Goal: Use online tool/utility

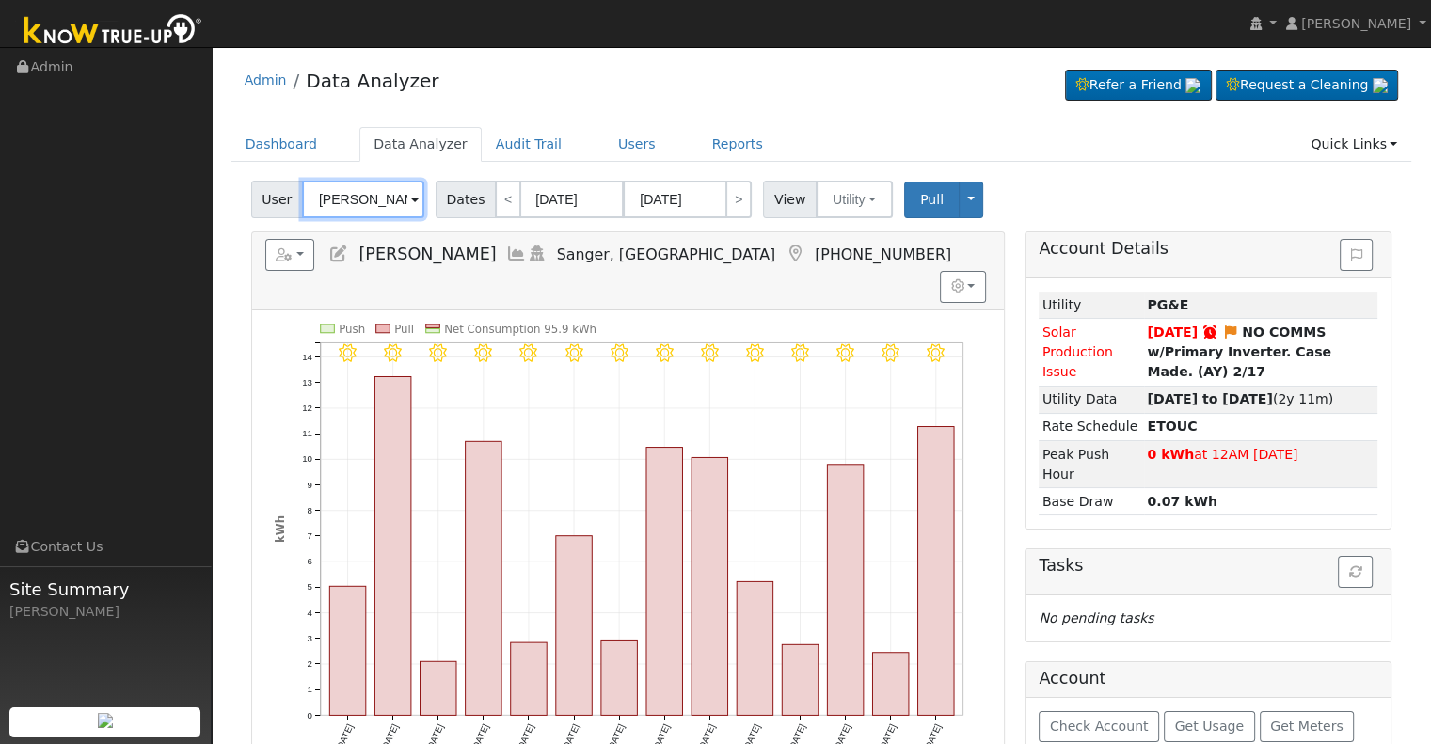
click at [350, 198] on input "[PERSON_NAME]" at bounding box center [363, 200] width 122 height 38
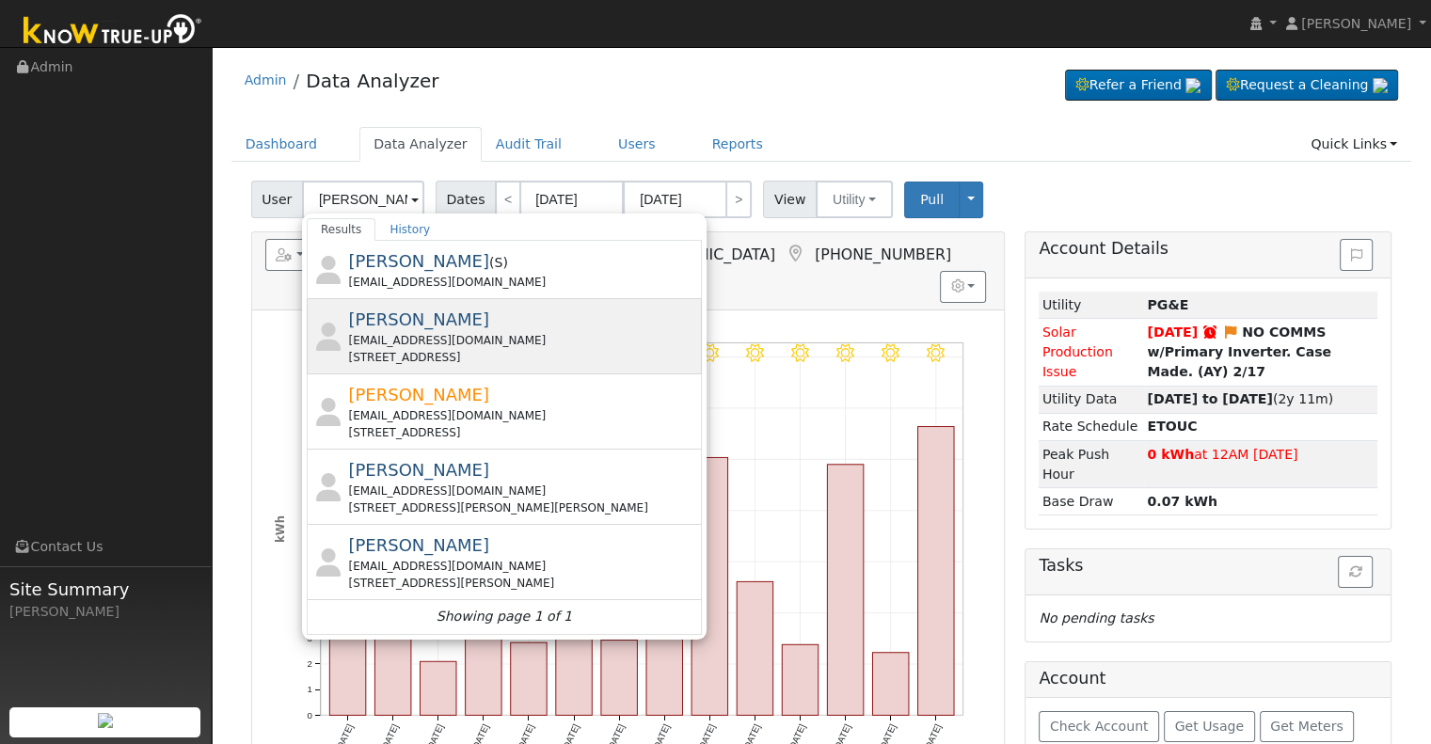
click at [564, 335] on div "[EMAIL_ADDRESS][DOMAIN_NAME]" at bounding box center [522, 340] width 349 height 17
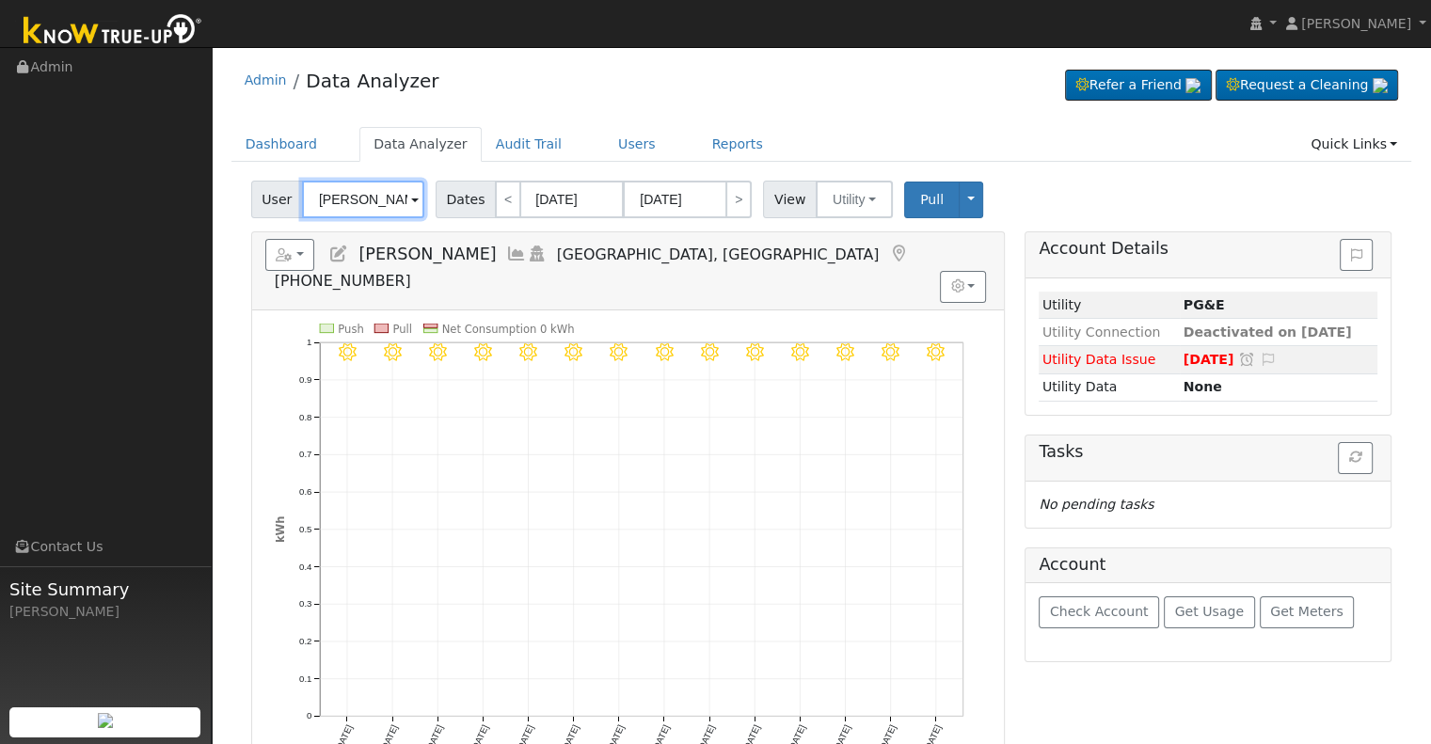
click at [350, 202] on input "[PERSON_NAME]" at bounding box center [363, 200] width 122 height 38
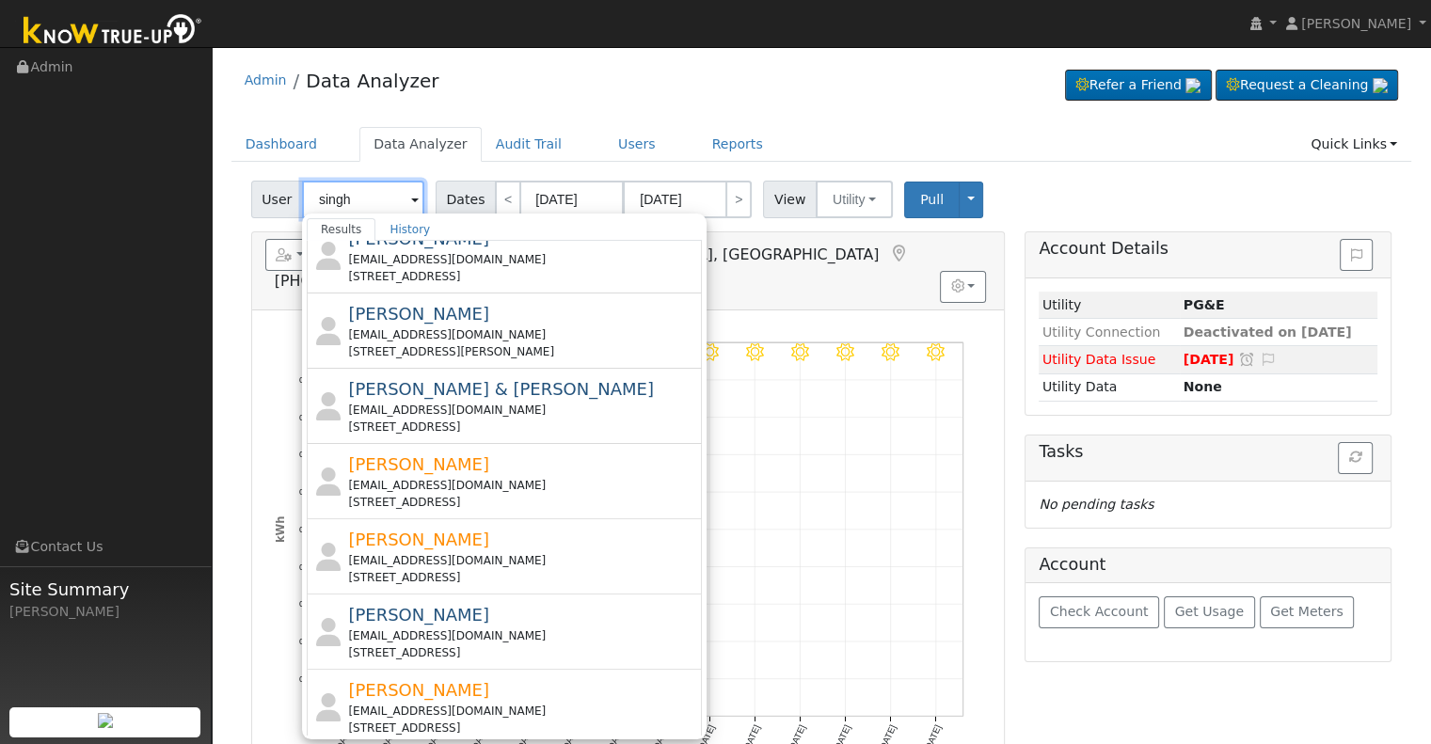
scroll to position [678, 0]
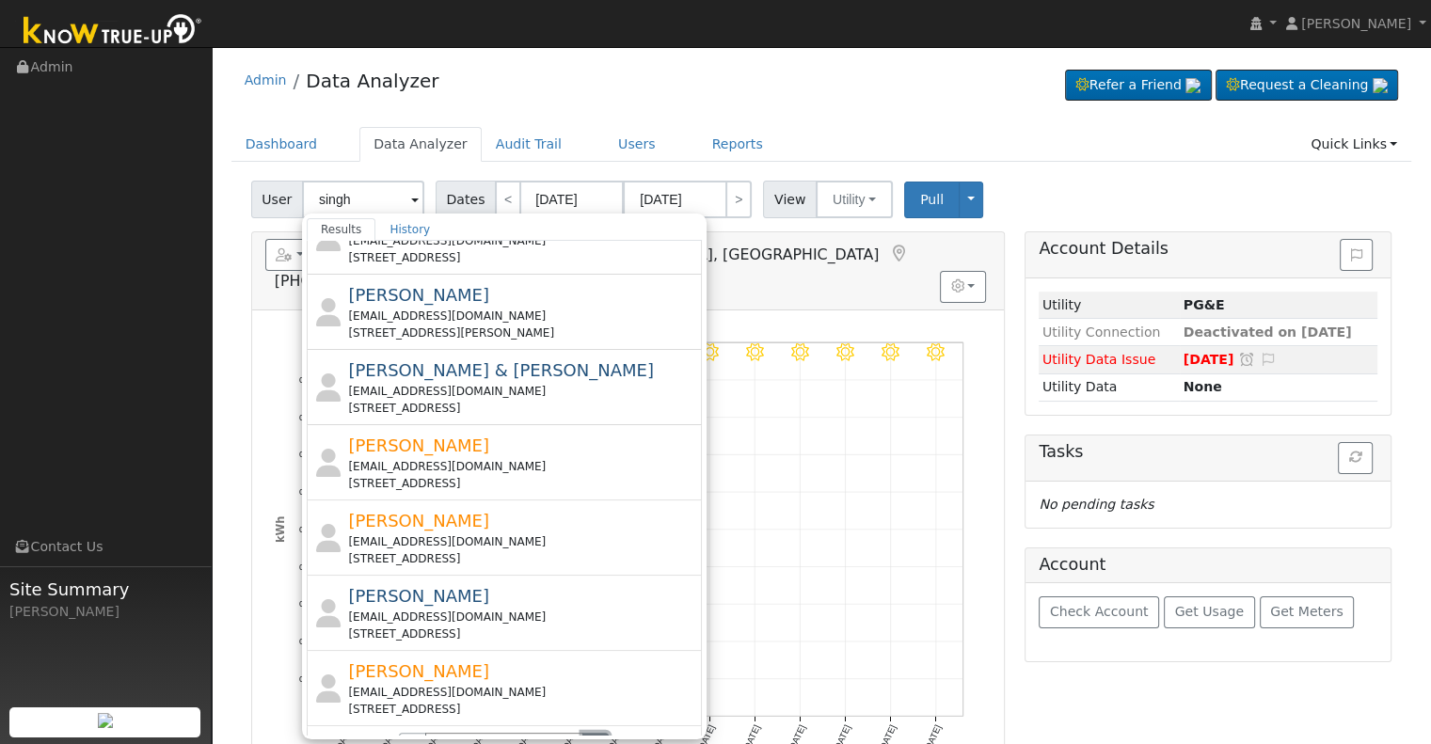
click at [586, 733] on button "›" at bounding box center [595, 749] width 27 height 32
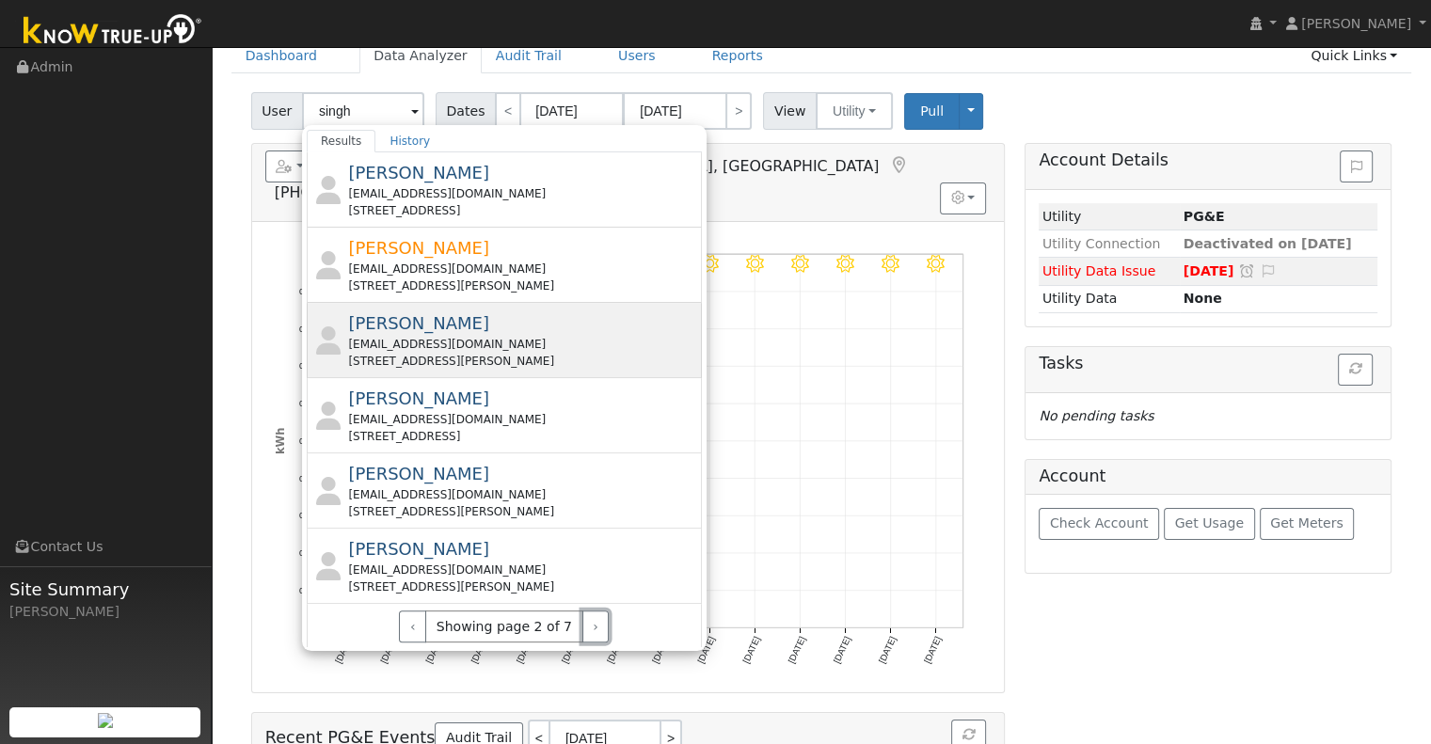
scroll to position [0, 0]
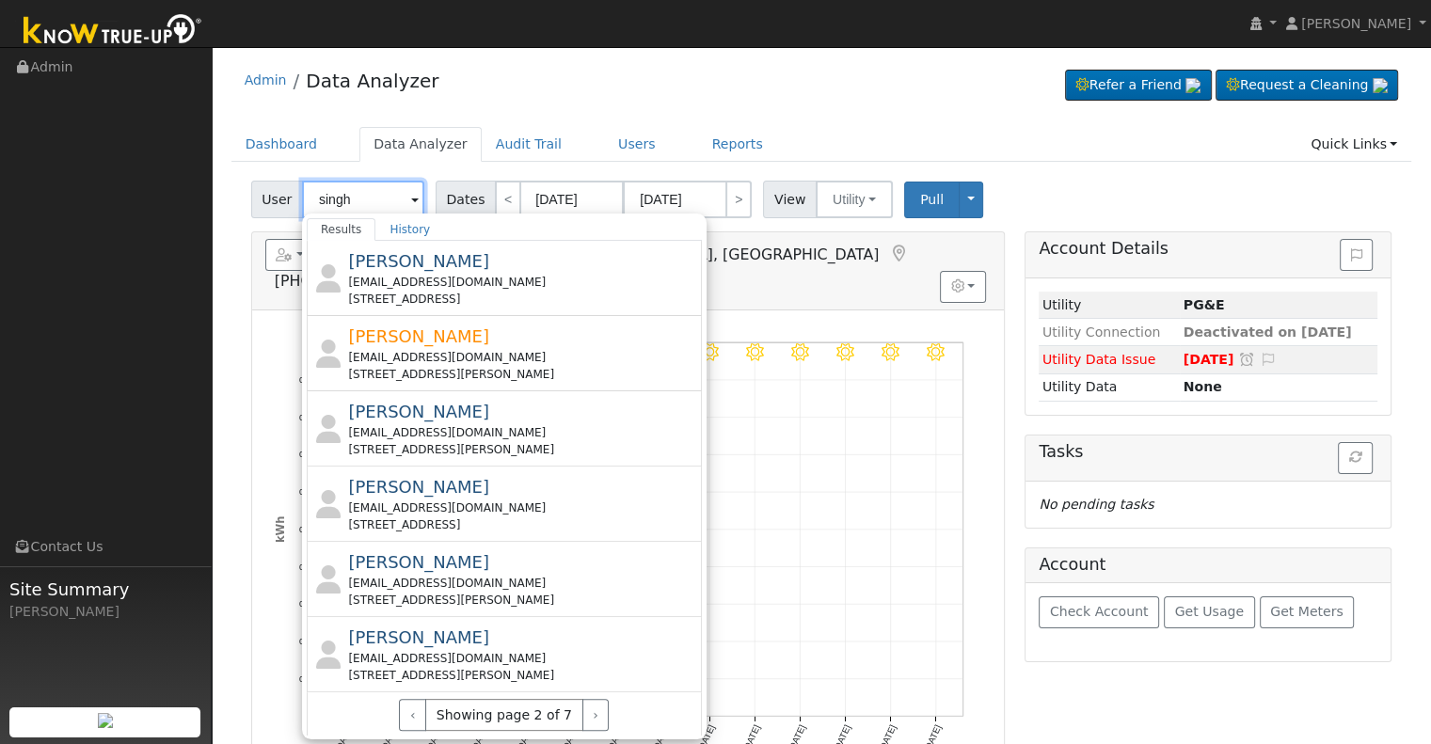
click at [313, 201] on input "singh" at bounding box center [363, 200] width 122 height 38
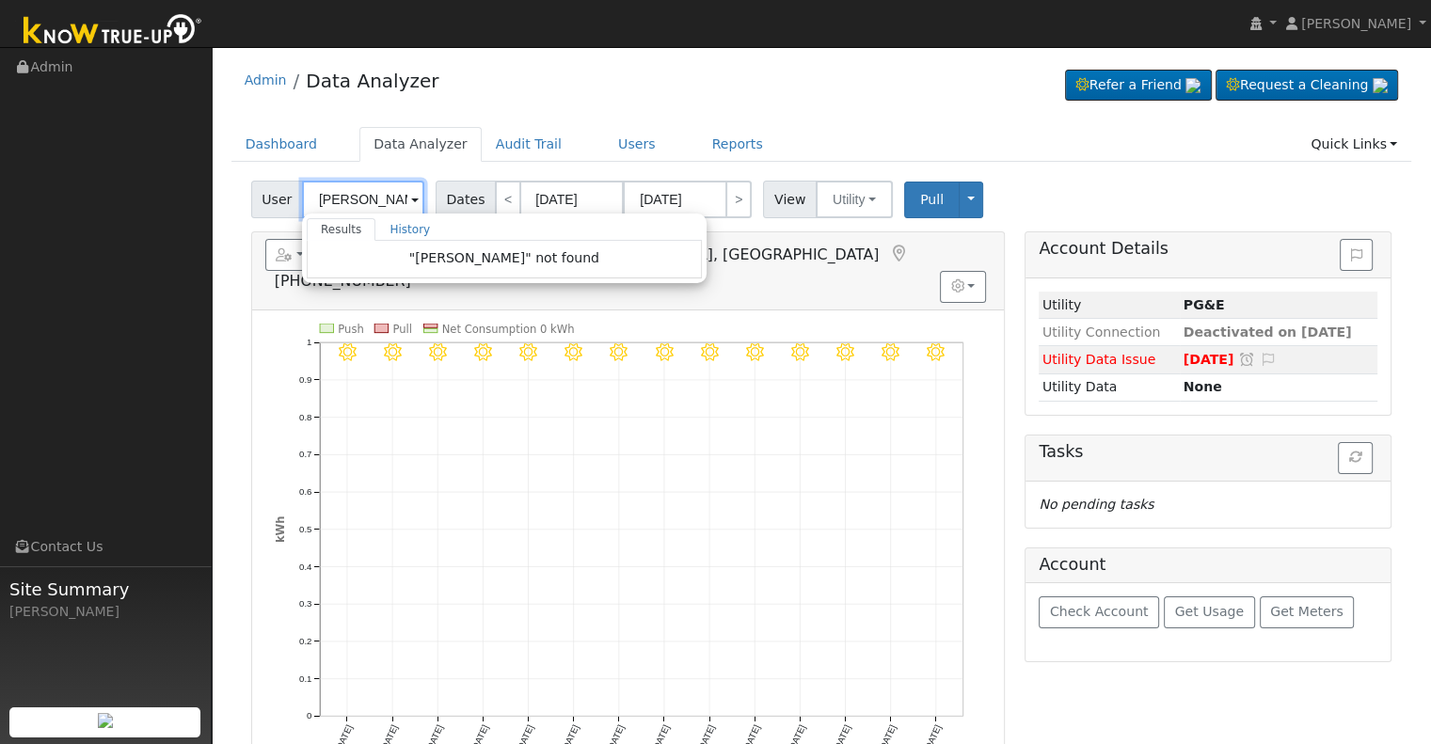
click at [330, 201] on input "ma singh" at bounding box center [363, 200] width 122 height 38
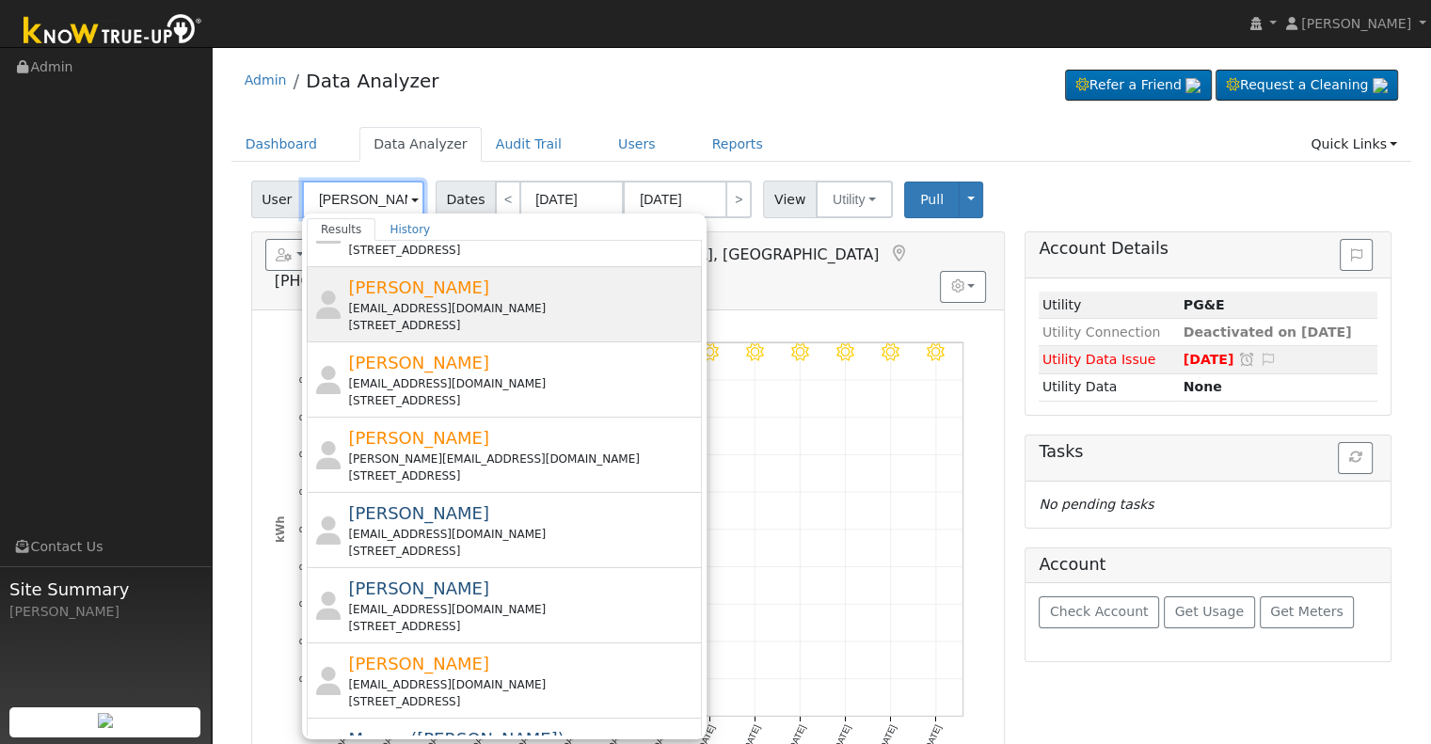
scroll to position [94, 0]
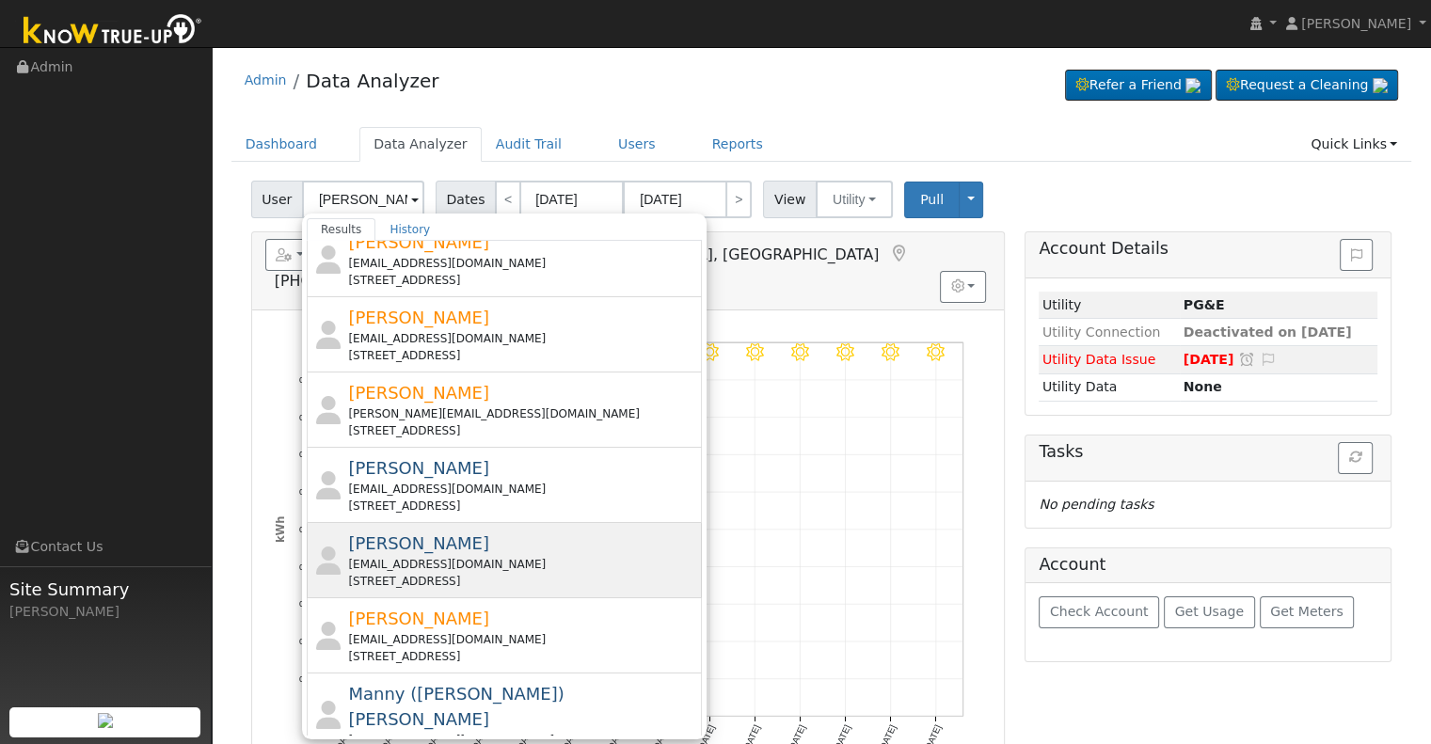
click at [482, 545] on div "Makhan Singh uppalbrothers@gmail.com 3915 Mulberry, Selma, CA 93662" at bounding box center [522, 560] width 349 height 59
type input "Makhan Singh"
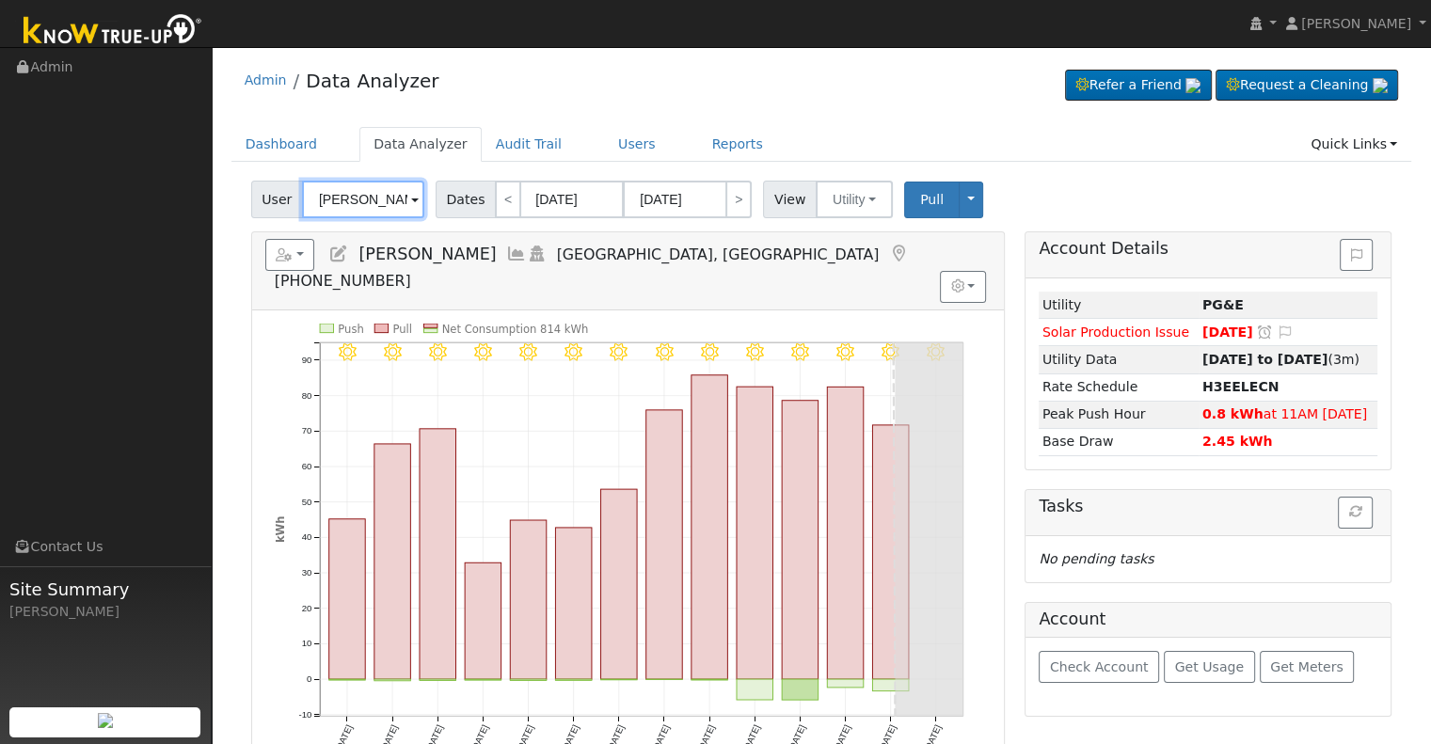
click at [373, 202] on input "Alex Robinson" at bounding box center [363, 200] width 122 height 38
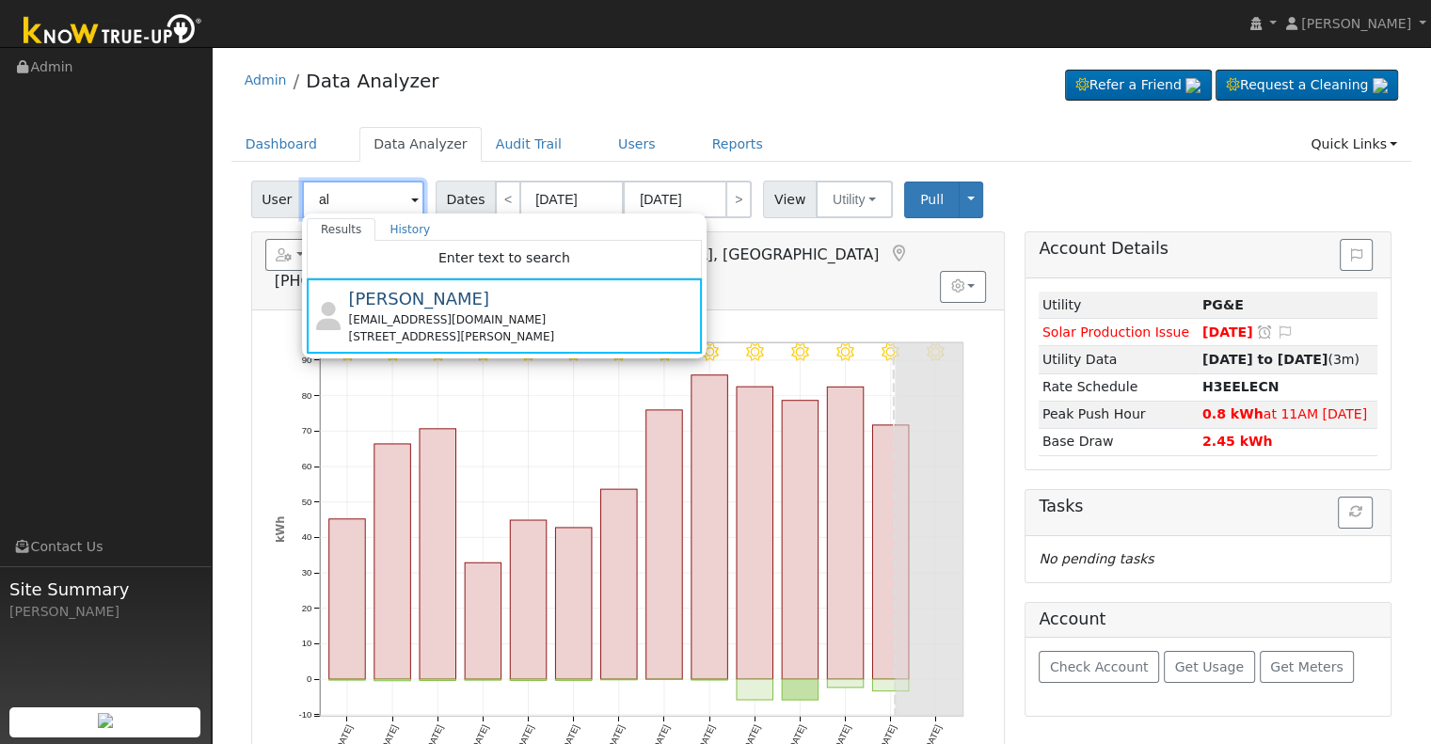
type input "a"
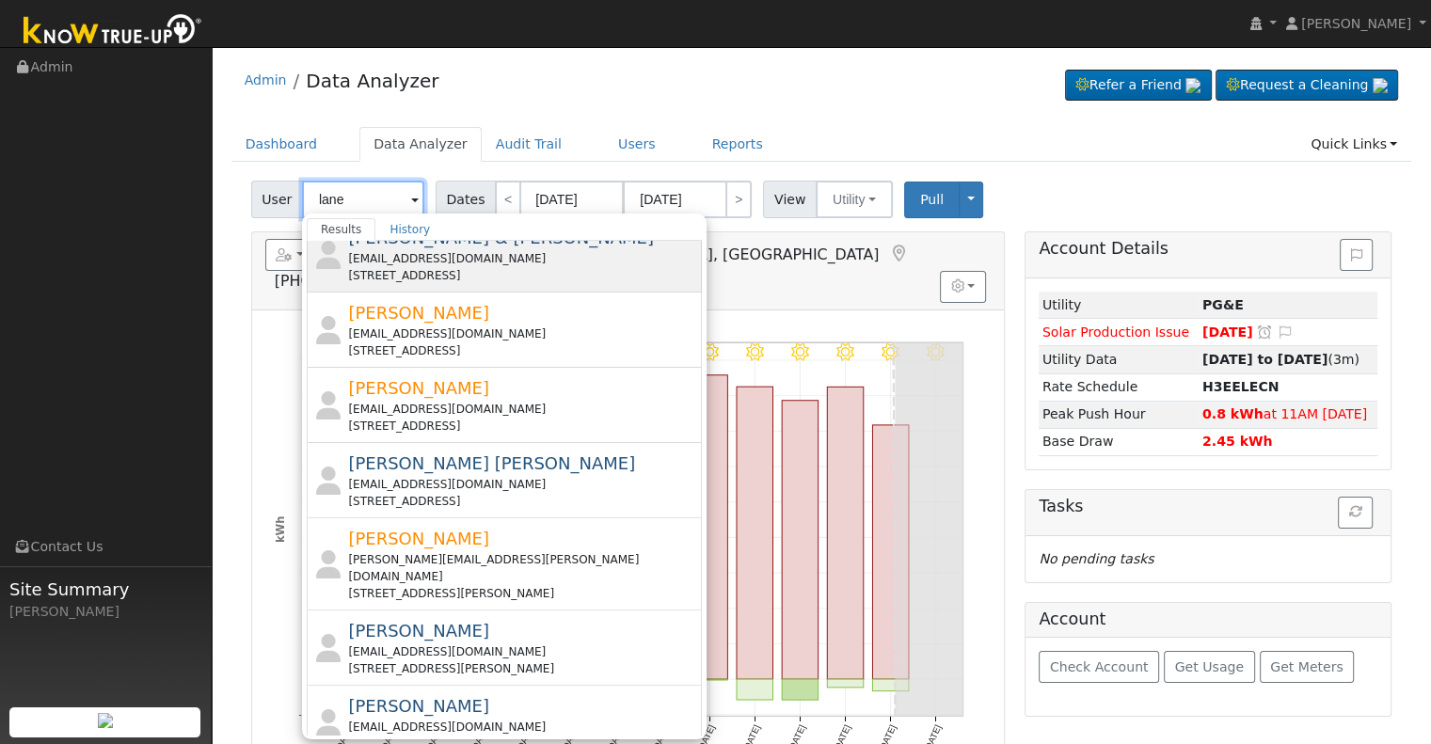
scroll to position [678, 0]
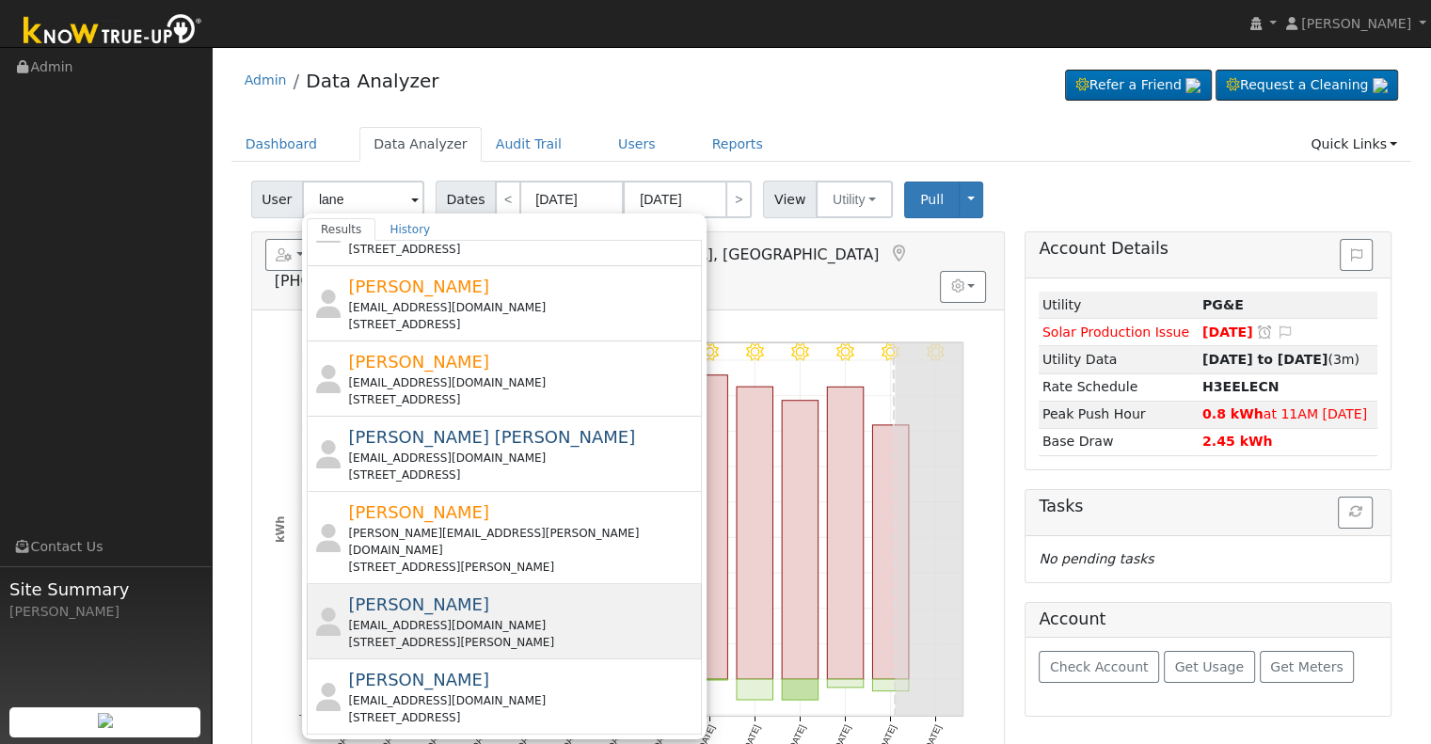
click at [483, 617] on div "aircarejml@gmail.com" at bounding box center [522, 625] width 349 height 17
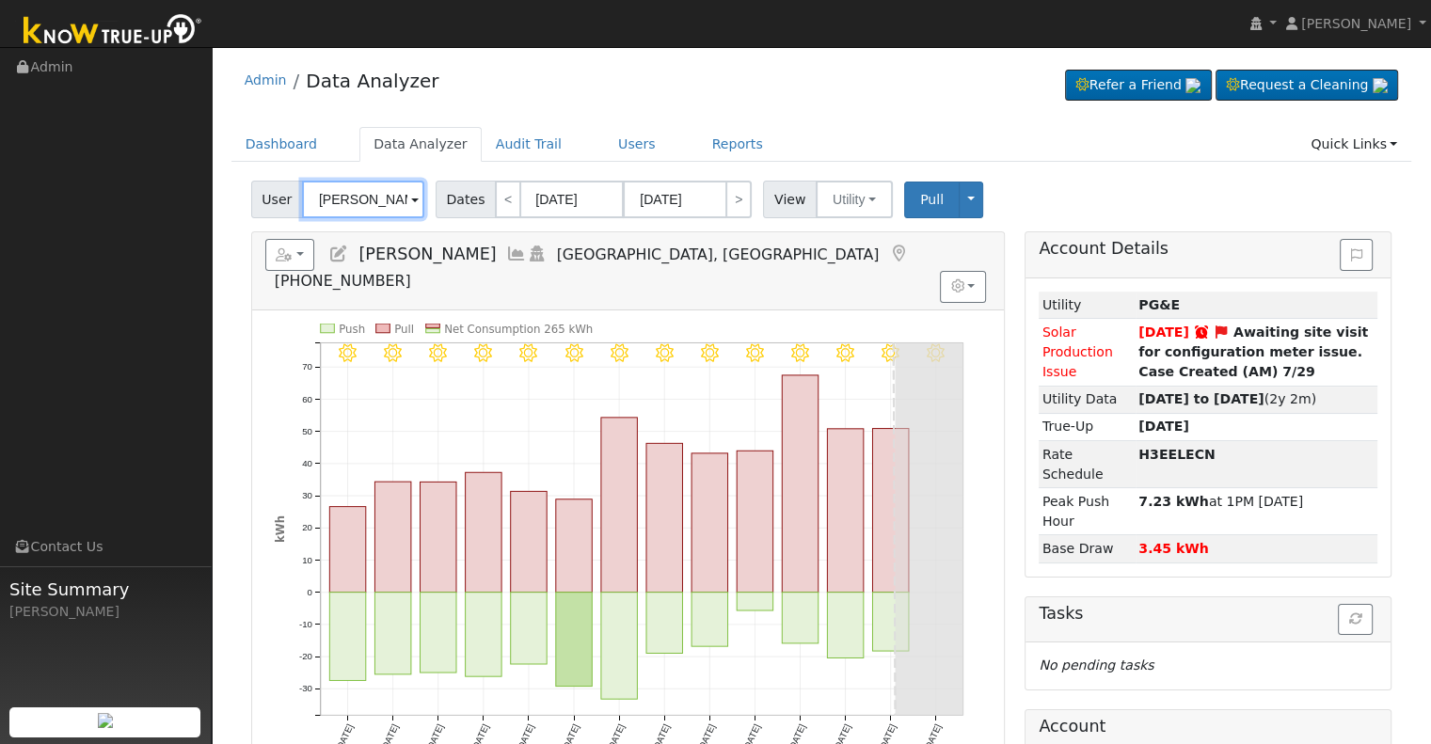
click at [361, 205] on input "Johnny Lane" at bounding box center [363, 200] width 122 height 38
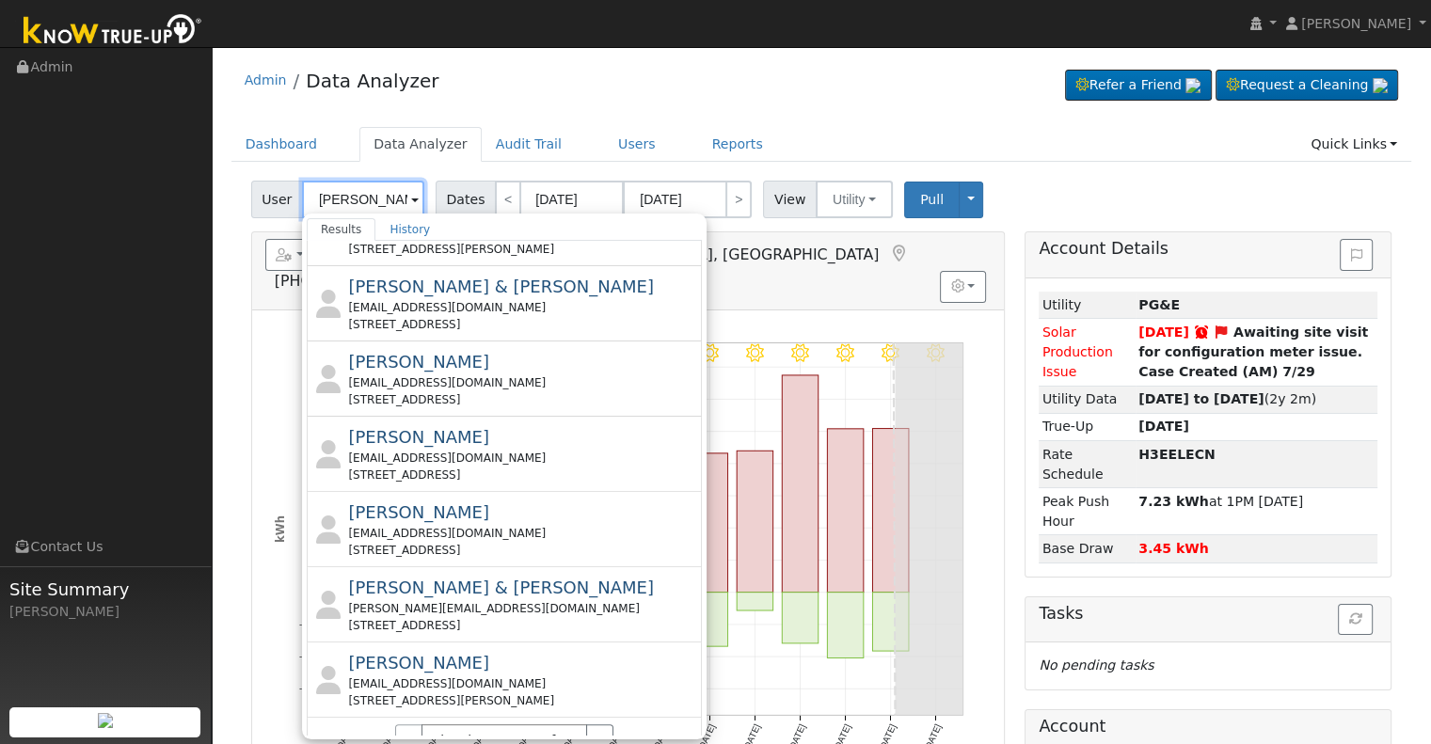
click at [313, 199] on input "lee" at bounding box center [363, 200] width 122 height 38
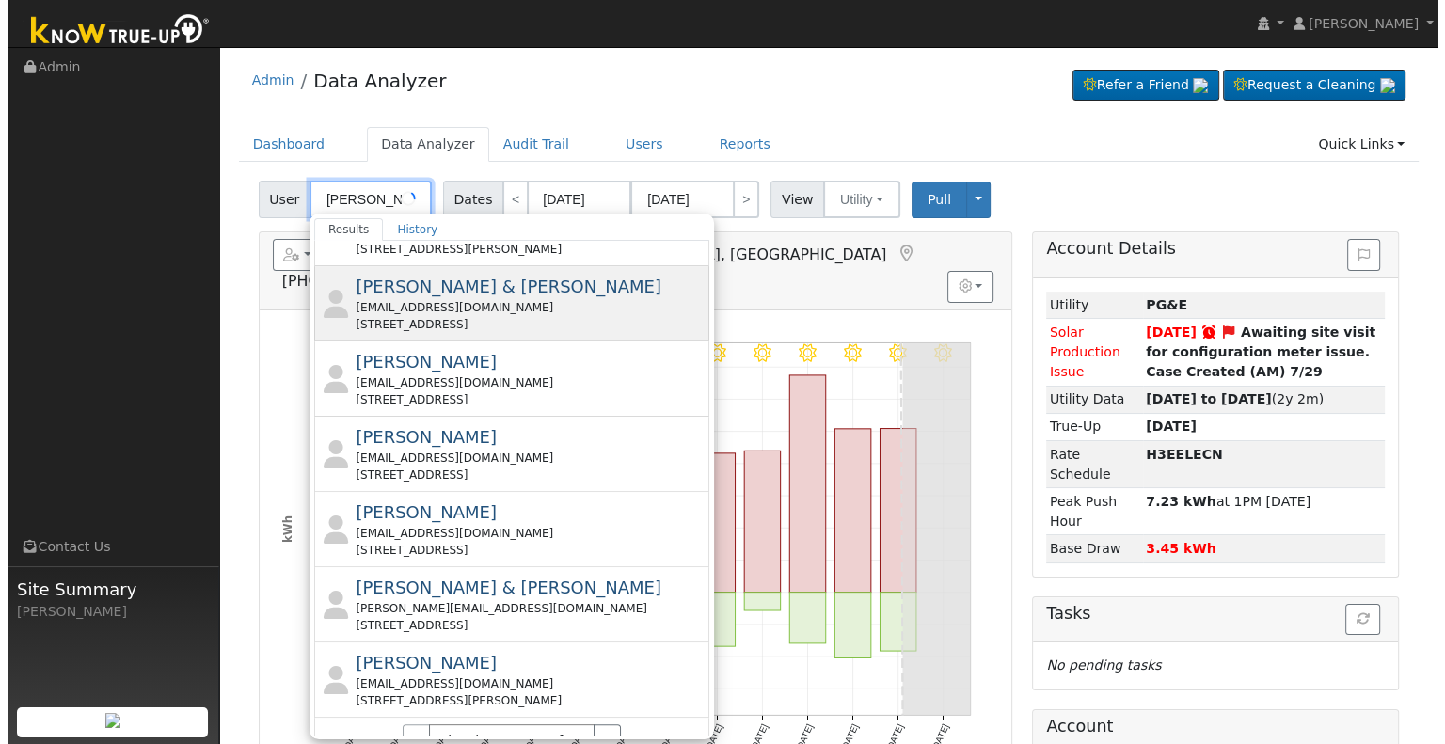
scroll to position [0, 0]
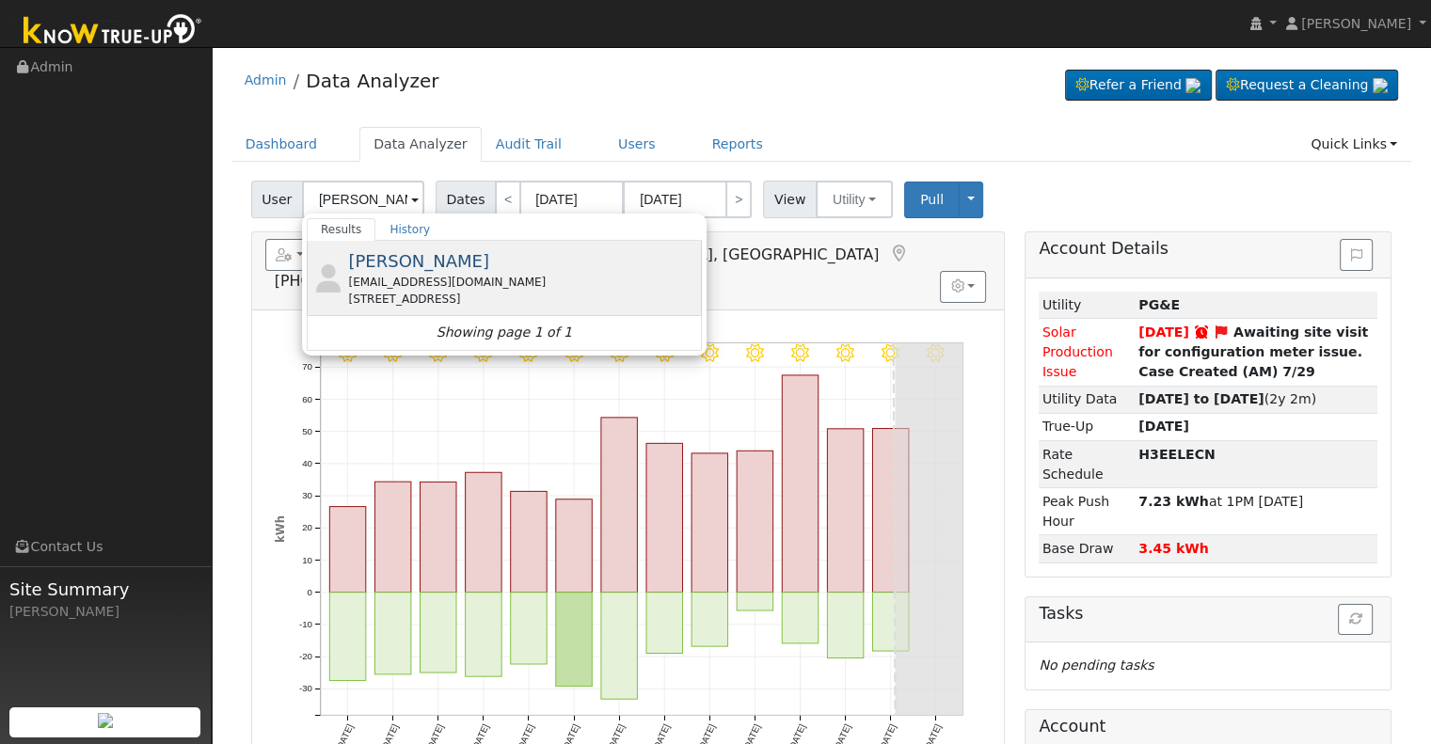
click at [471, 267] on div "Johnny Lee johnni411@yahoo.com 7440 East Dayton Avenue, Fresno, CA 93727" at bounding box center [522, 277] width 349 height 59
type input "Johnny Lee"
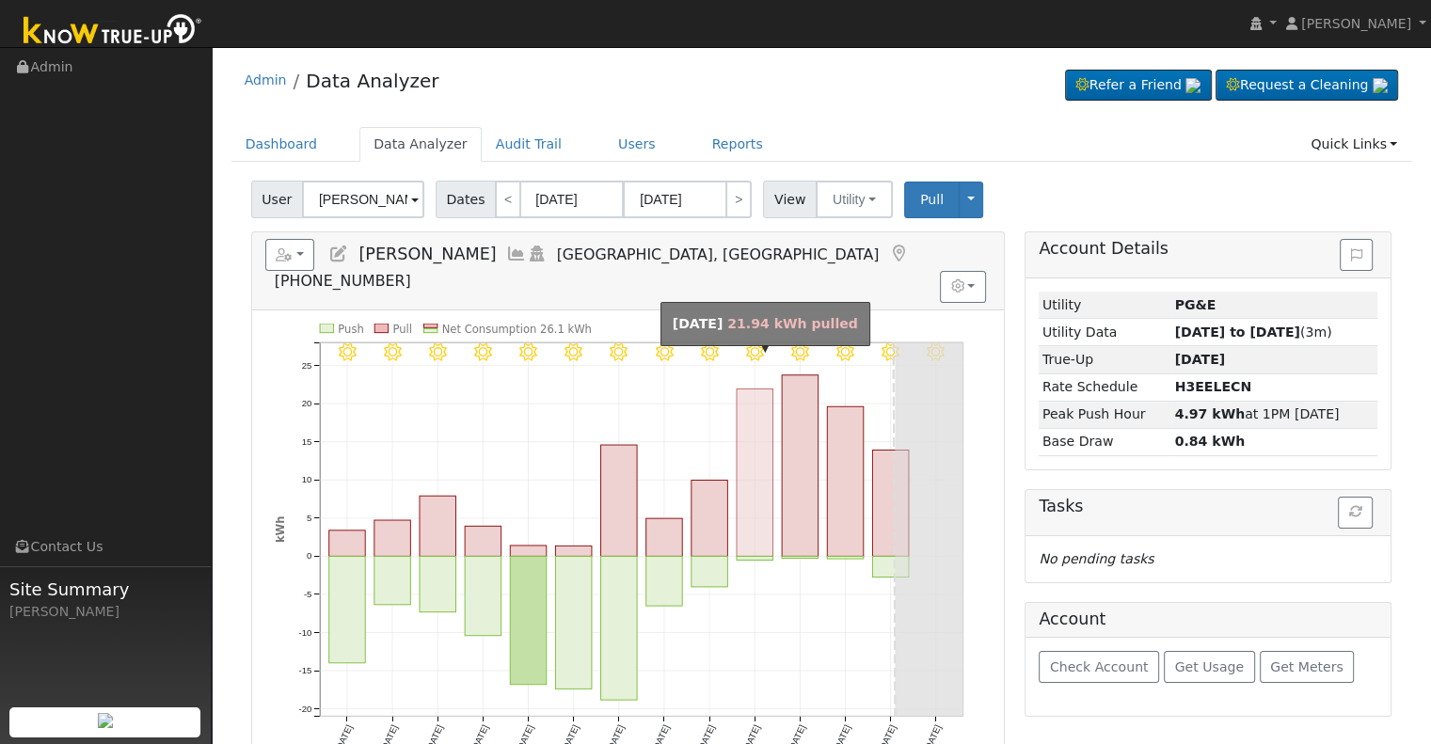
click at [760, 446] on rect "onclick=""" at bounding box center [755, 472] width 37 height 167
type input "08/09/2025"
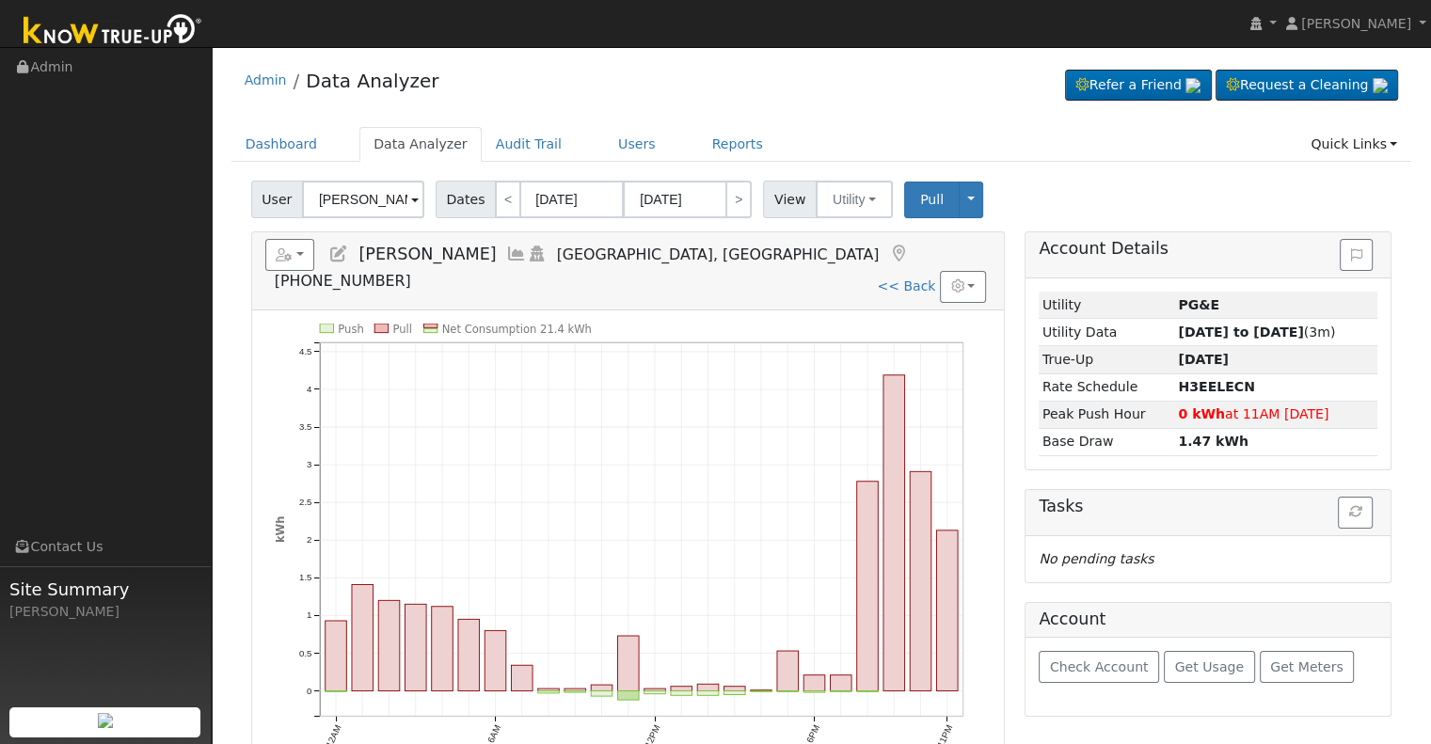
click at [506, 251] on icon at bounding box center [516, 254] width 21 height 17
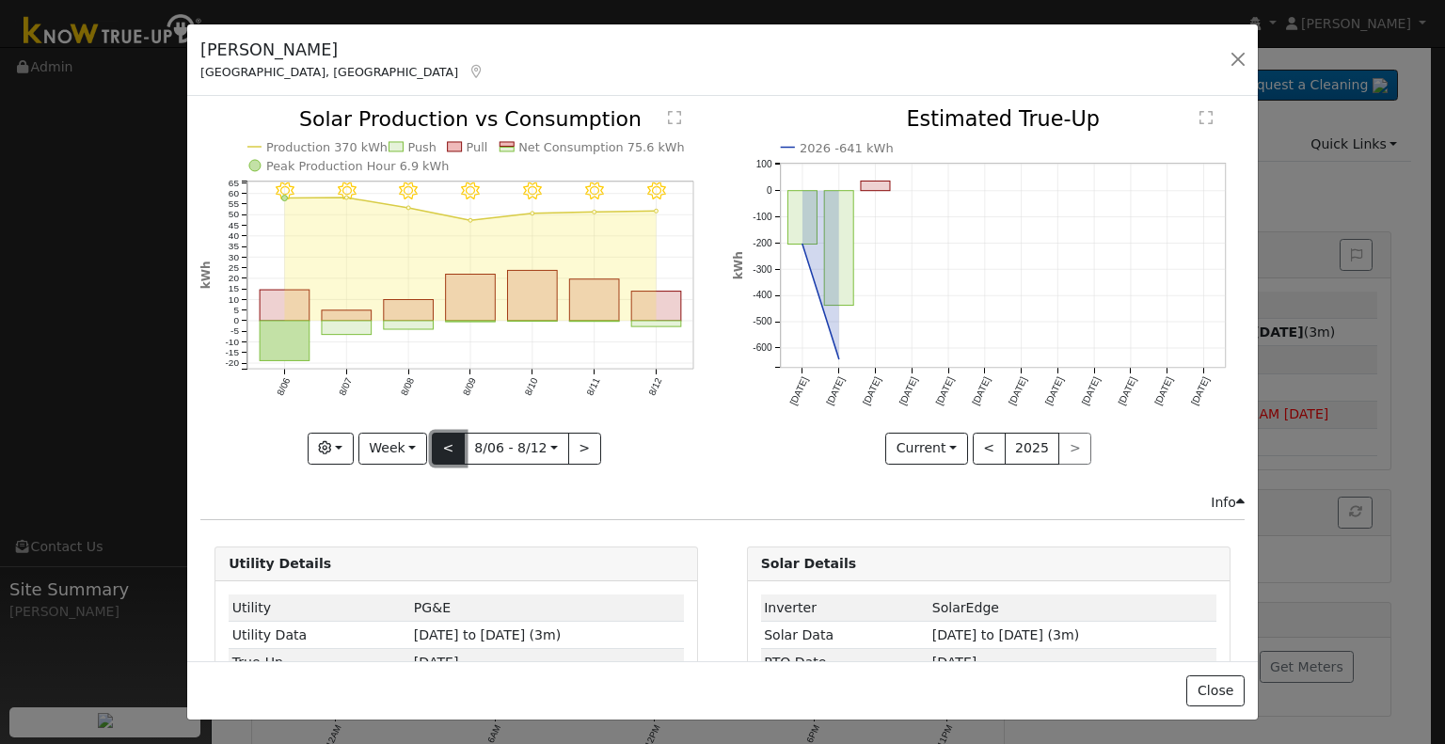
click at [448, 447] on button "<" at bounding box center [448, 449] width 33 height 32
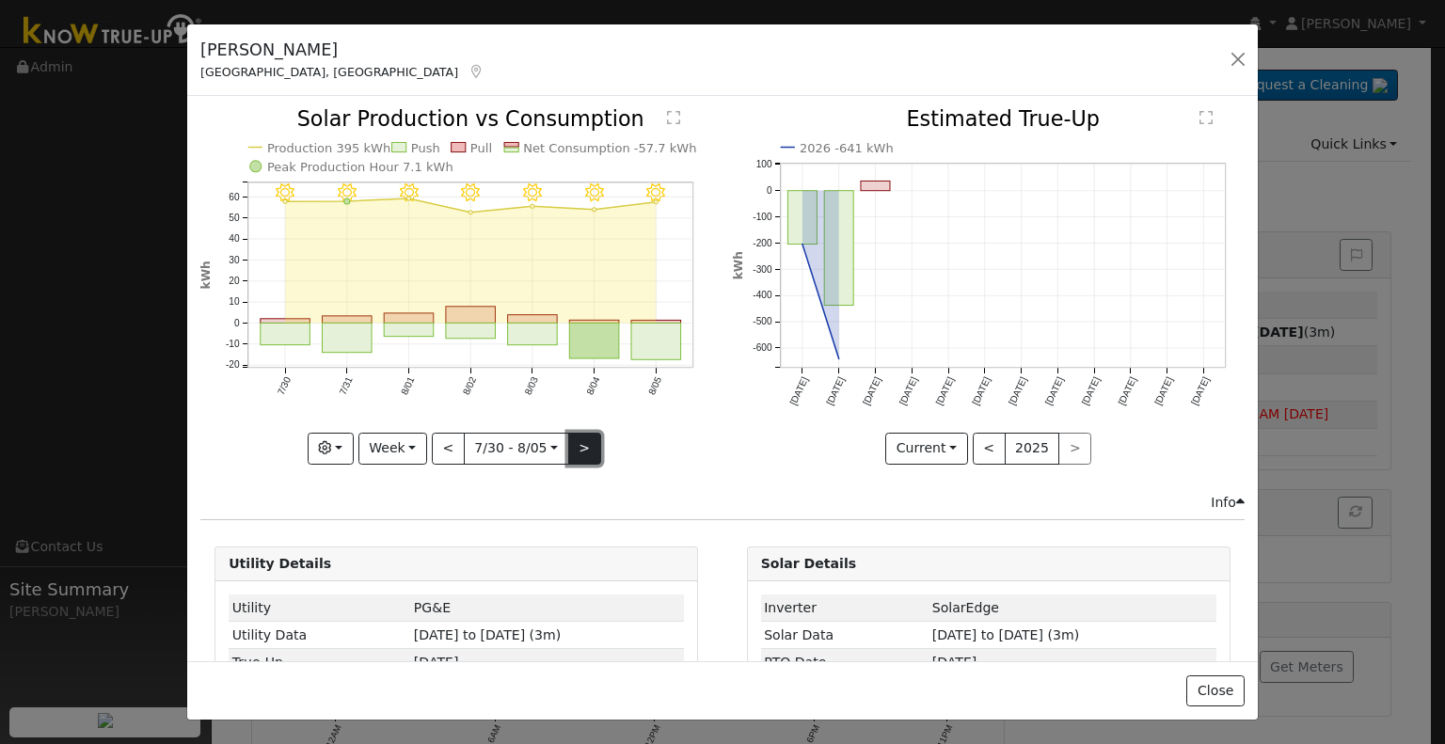
click at [578, 446] on button ">" at bounding box center [584, 449] width 33 height 32
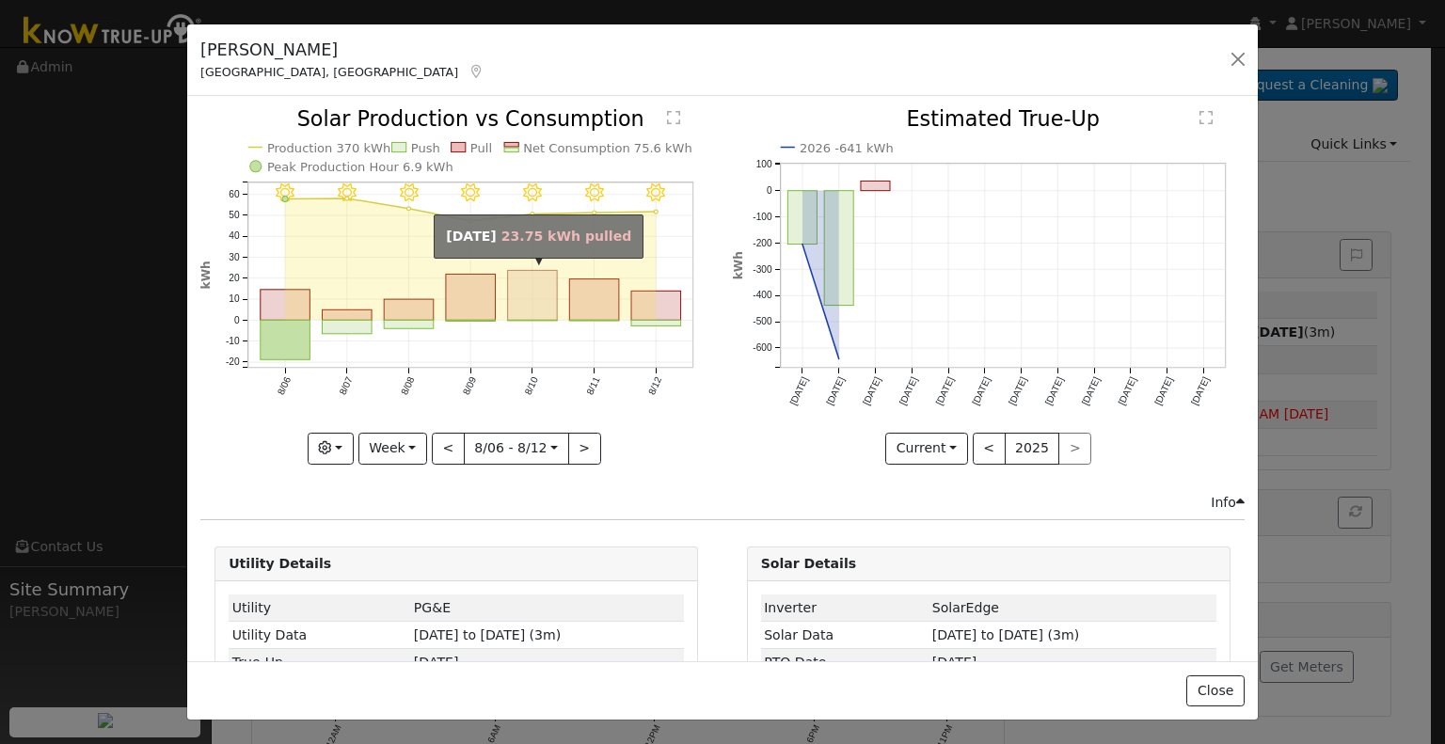
click at [534, 296] on rect "onclick=""" at bounding box center [533, 296] width 50 height 50
type input "2025-08-10"
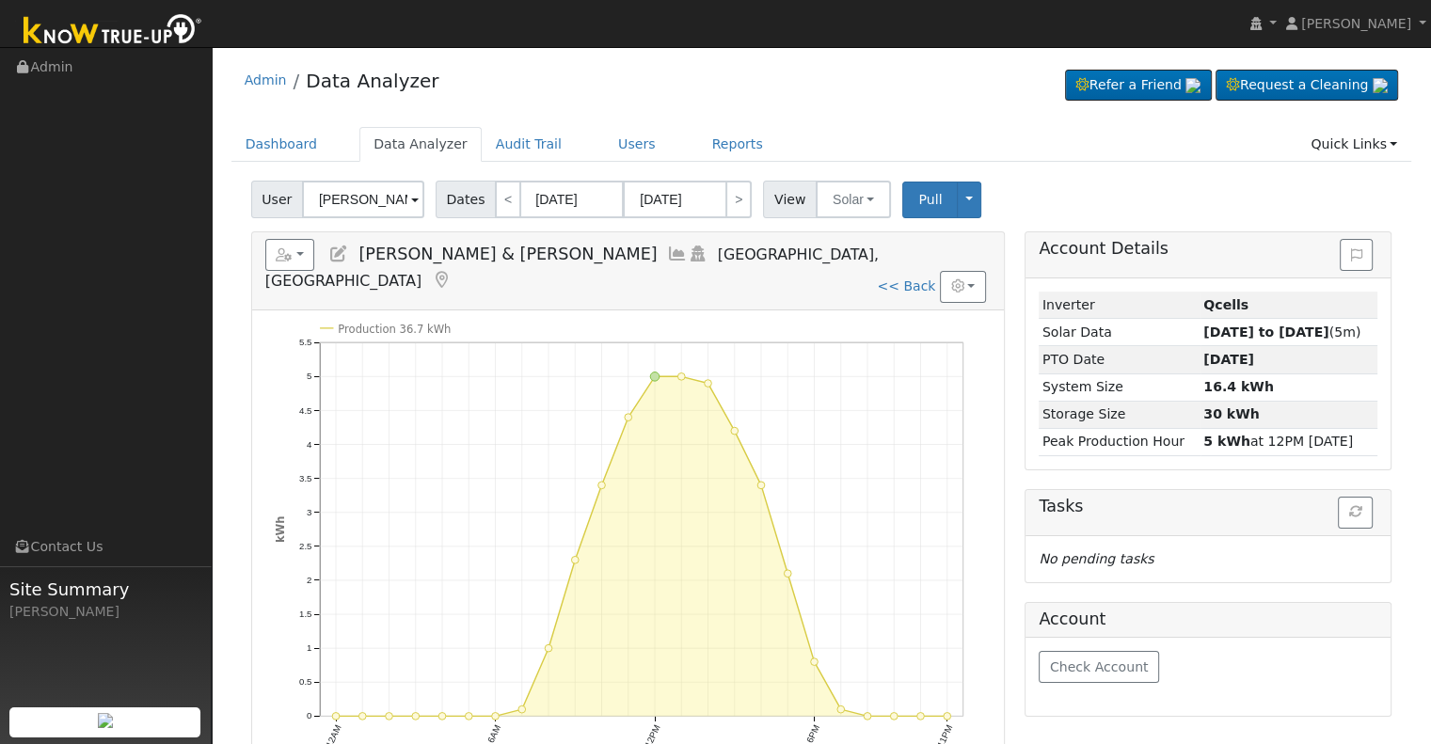
click at [918, 279] on link "<< Back" at bounding box center [906, 286] width 58 height 15
type input "[DATE]"
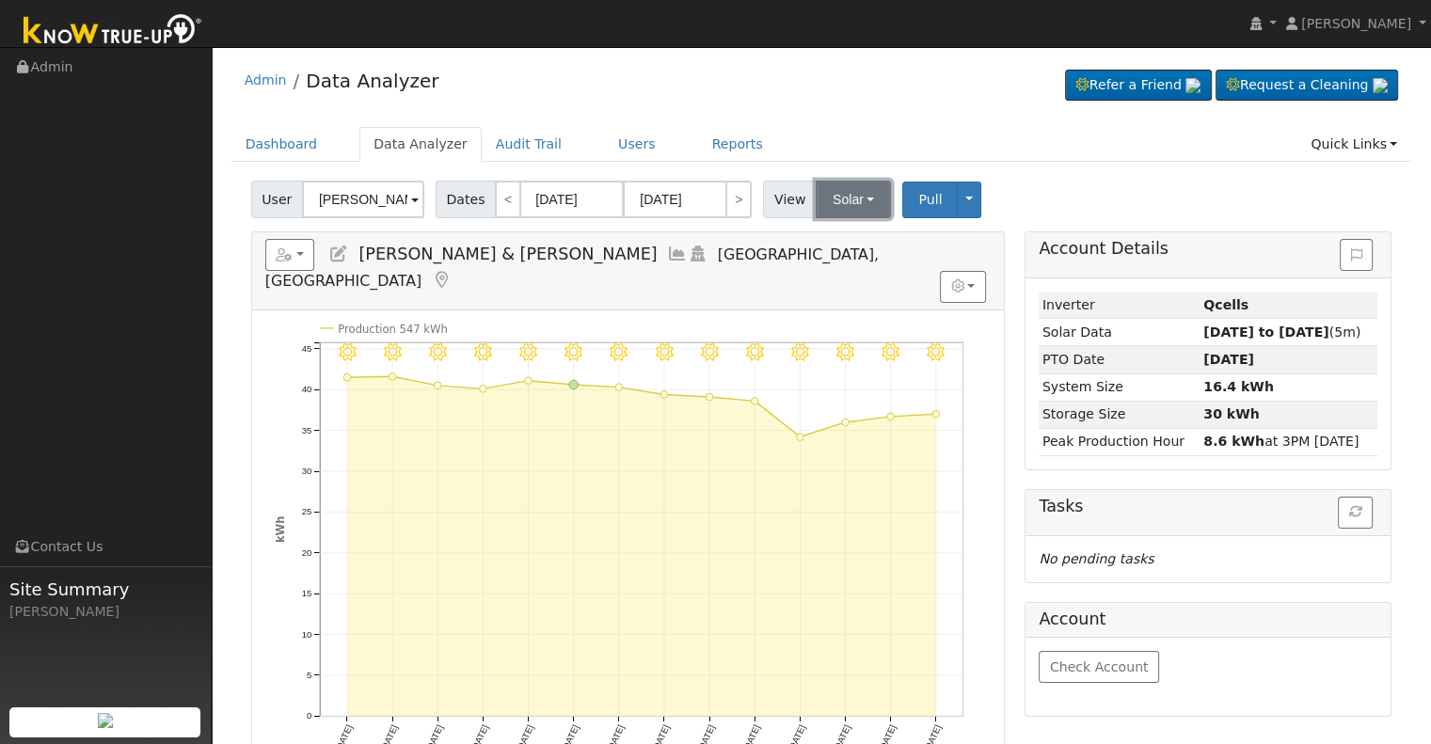
click at [858, 204] on button "Solar" at bounding box center [853, 200] width 75 height 38
click at [857, 232] on link "Utility" at bounding box center [877, 241] width 131 height 26
